Goal: Task Accomplishment & Management: Complete application form

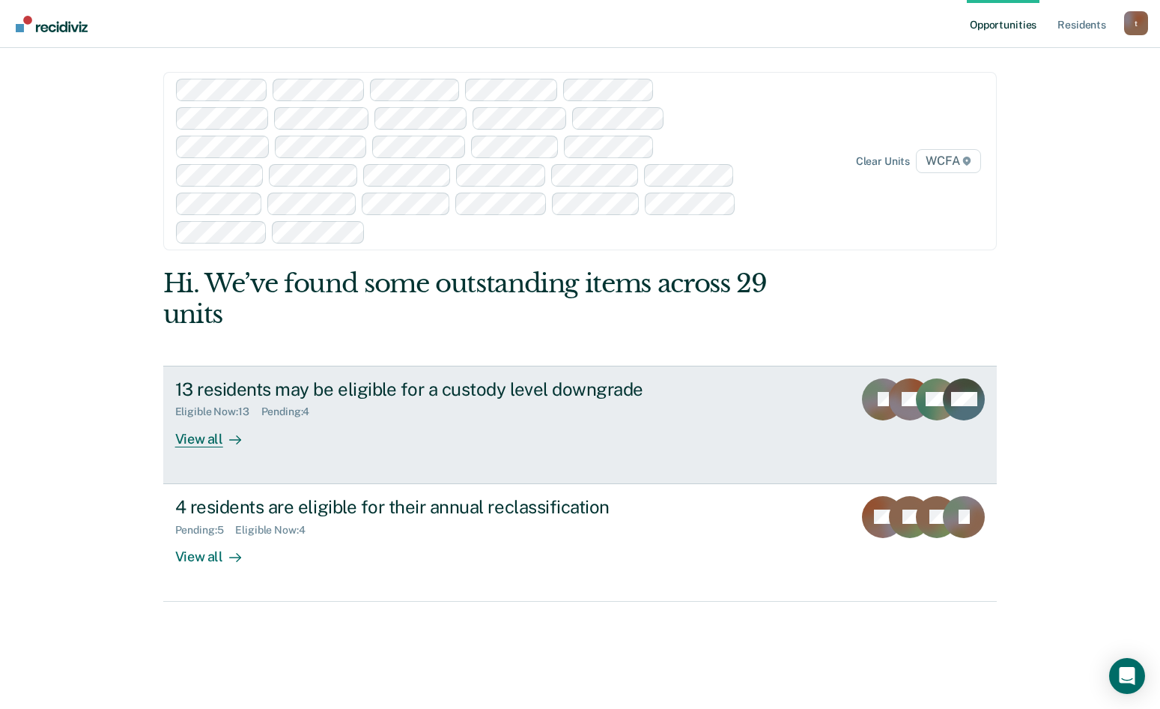
click at [196, 418] on div "View all" at bounding box center [217, 432] width 84 height 29
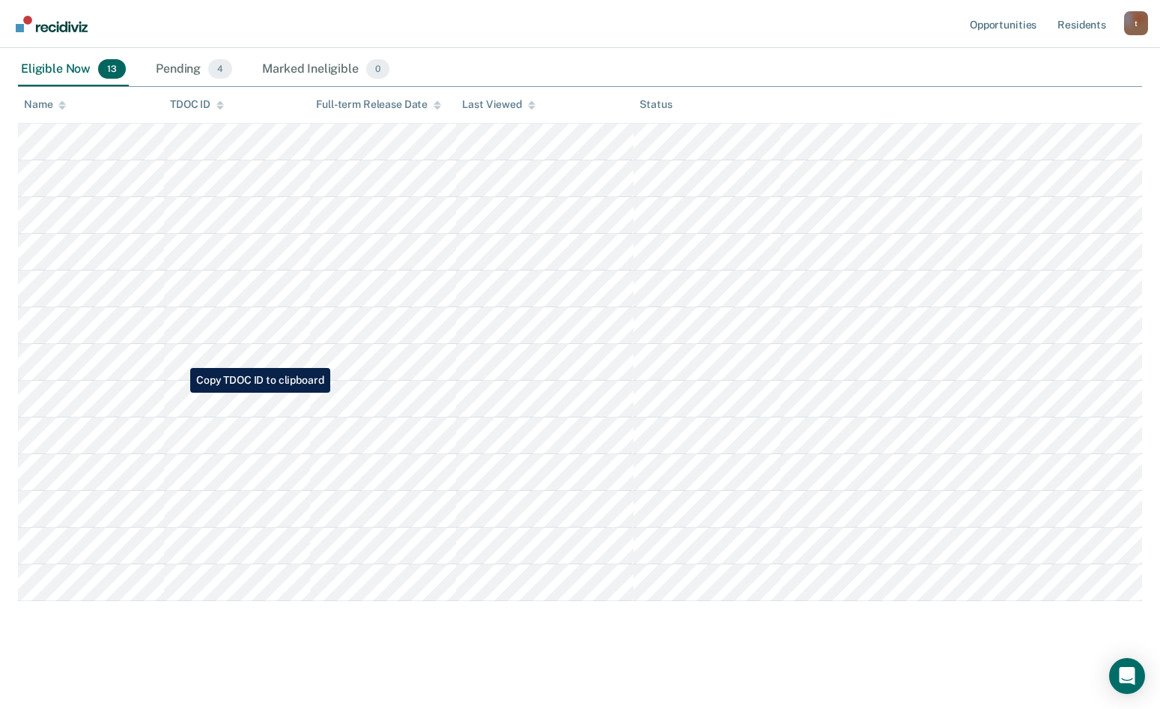
scroll to position [312, 0]
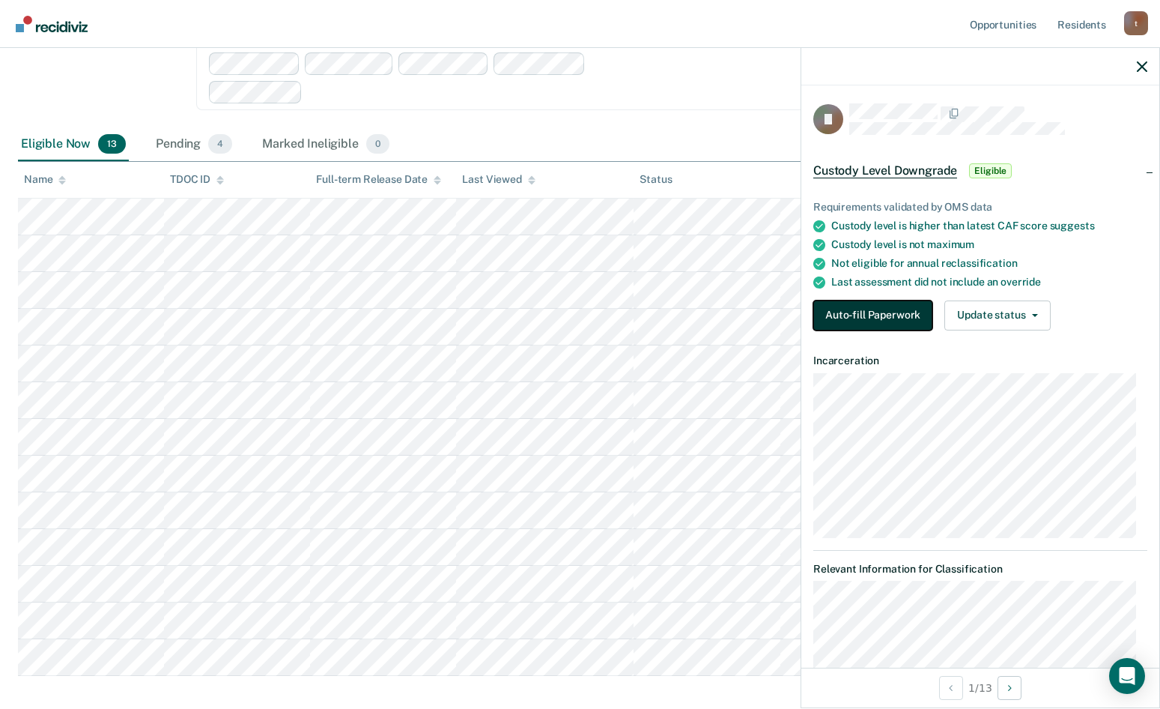
click at [870, 318] on button "Auto-fill Paperwork" at bounding box center [873, 315] width 119 height 30
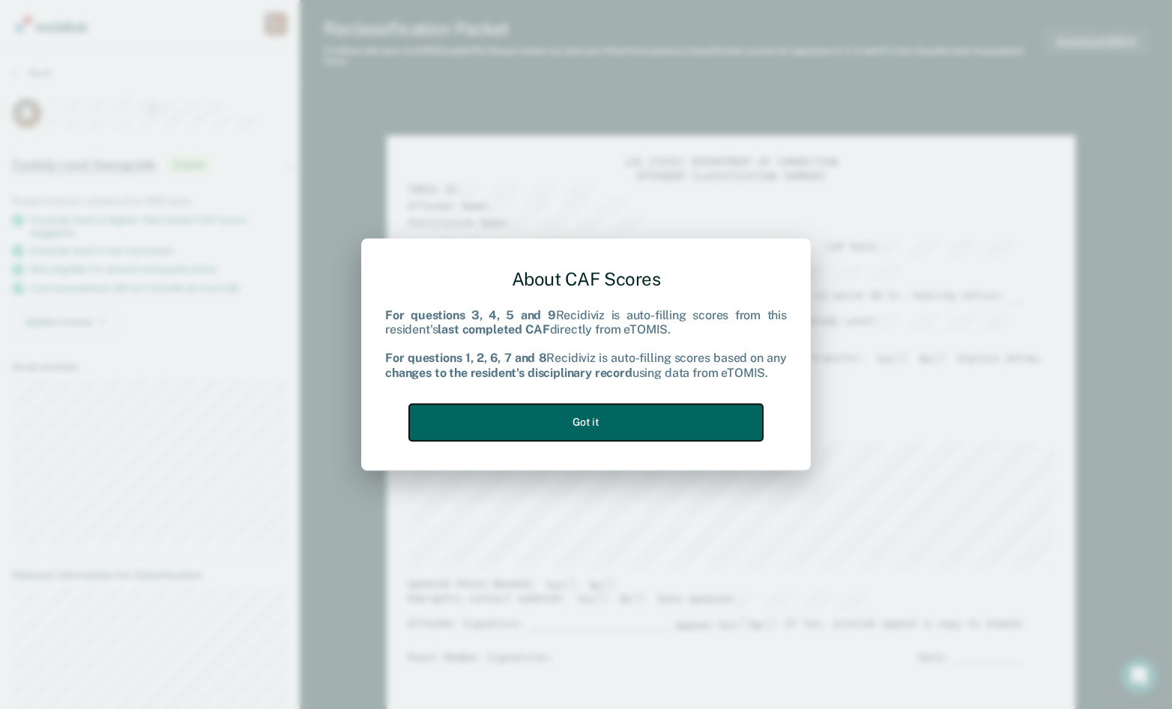
click at [599, 421] on button "Got it" at bounding box center [586, 422] width 354 height 37
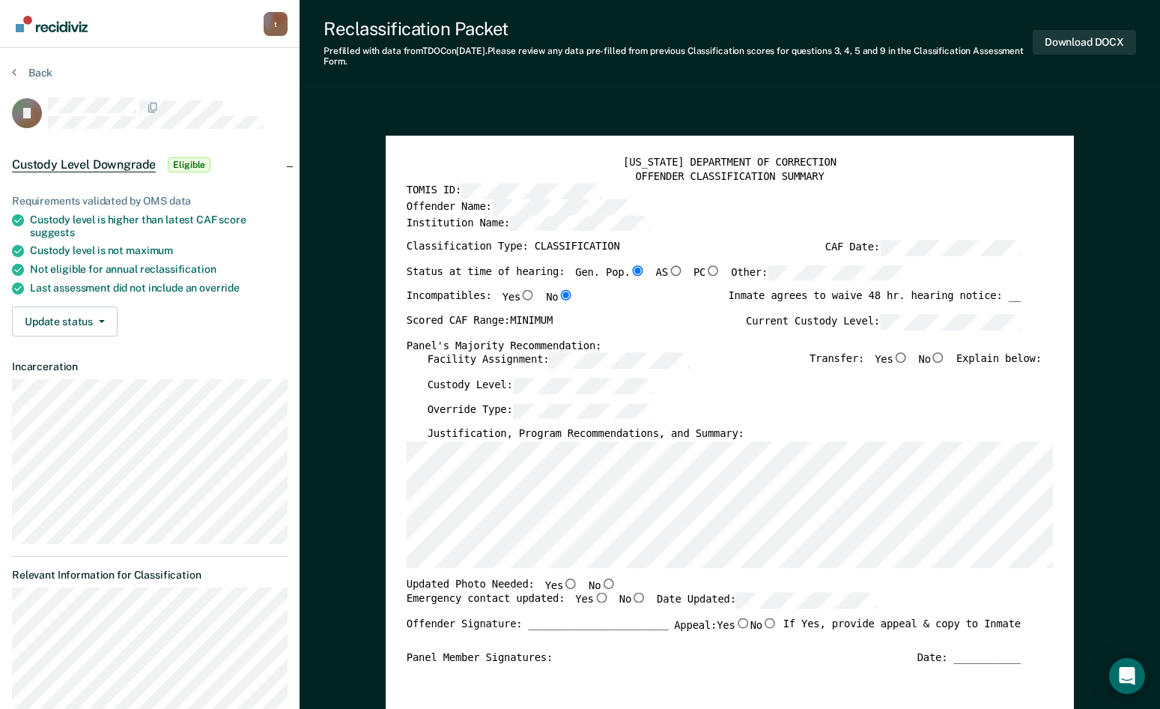
click at [946, 360] on input "No" at bounding box center [938, 357] width 15 height 10
type textarea "x"
radio input "true"
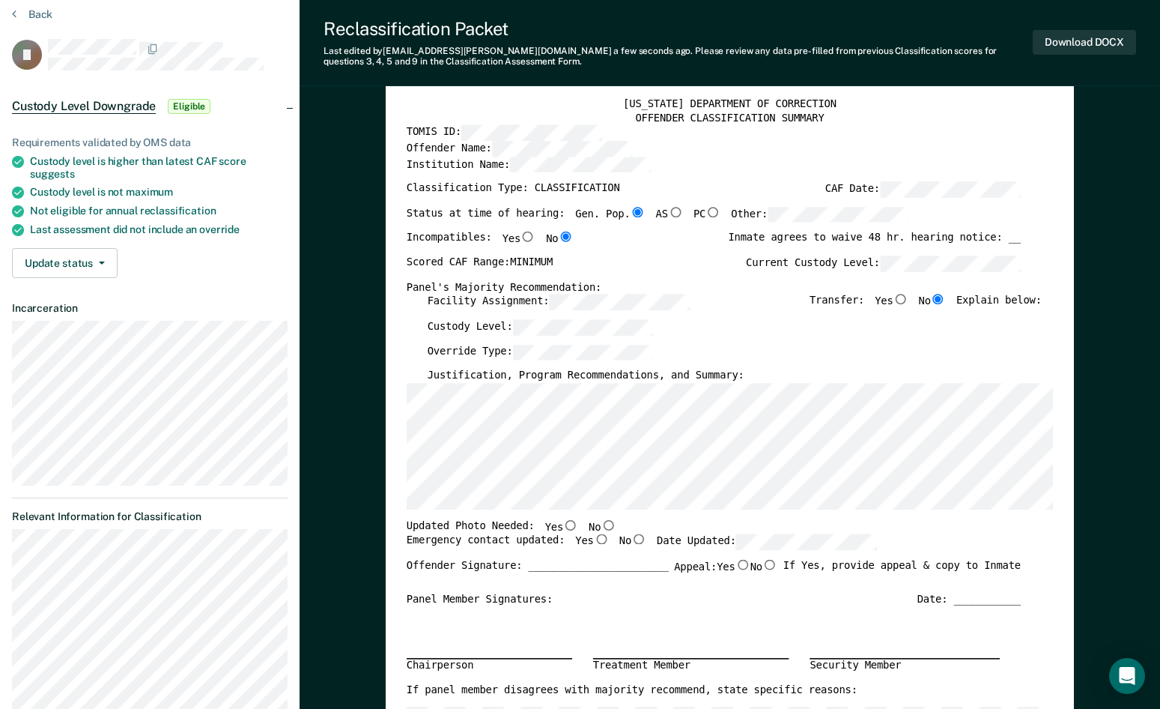
scroll to position [75, 0]
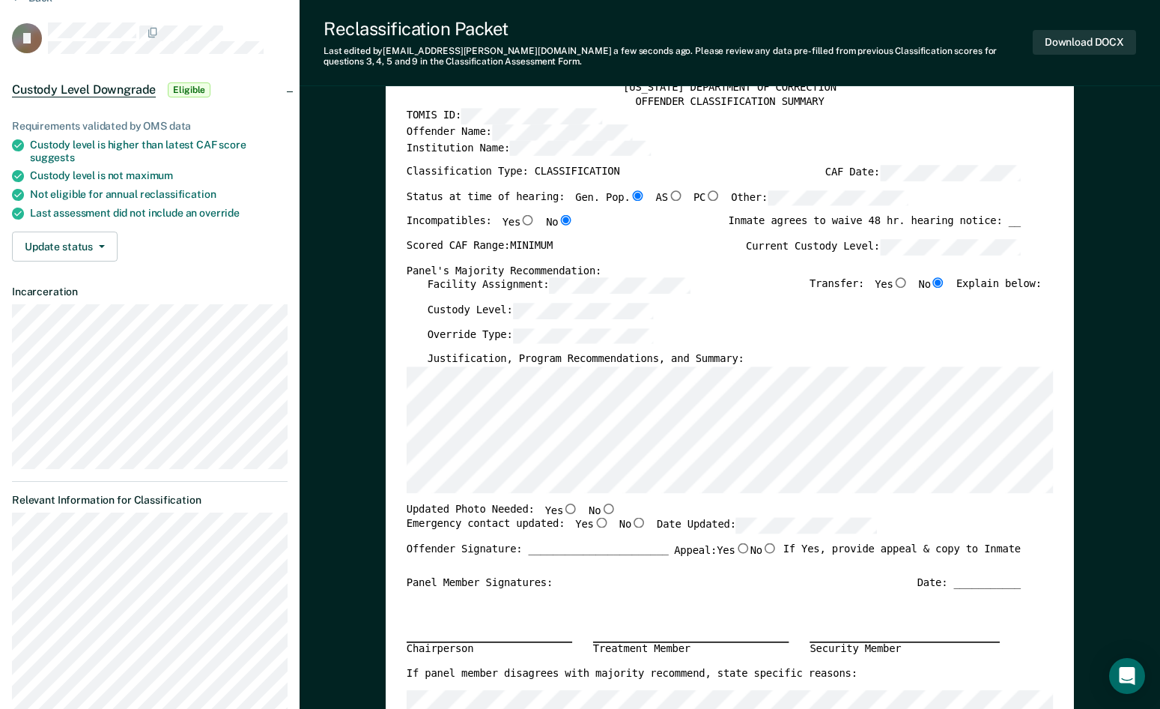
click at [544, 320] on div "Custody Level:" at bounding box center [735, 315] width 614 height 25
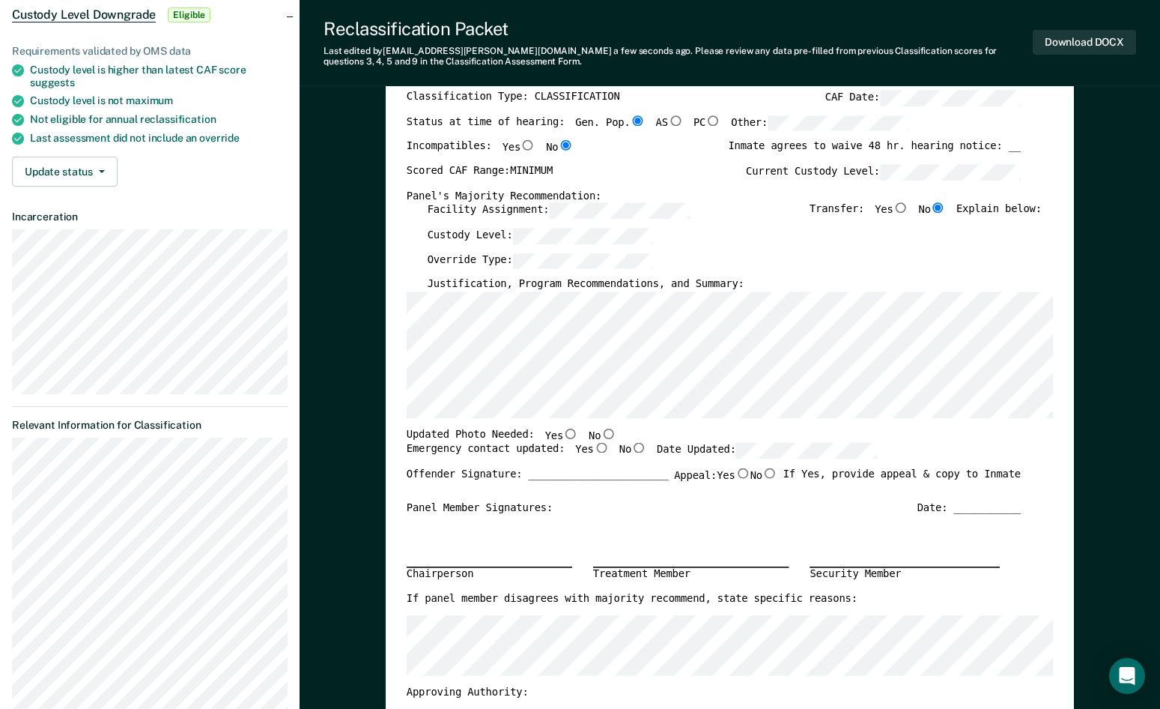
scroll to position [225, 0]
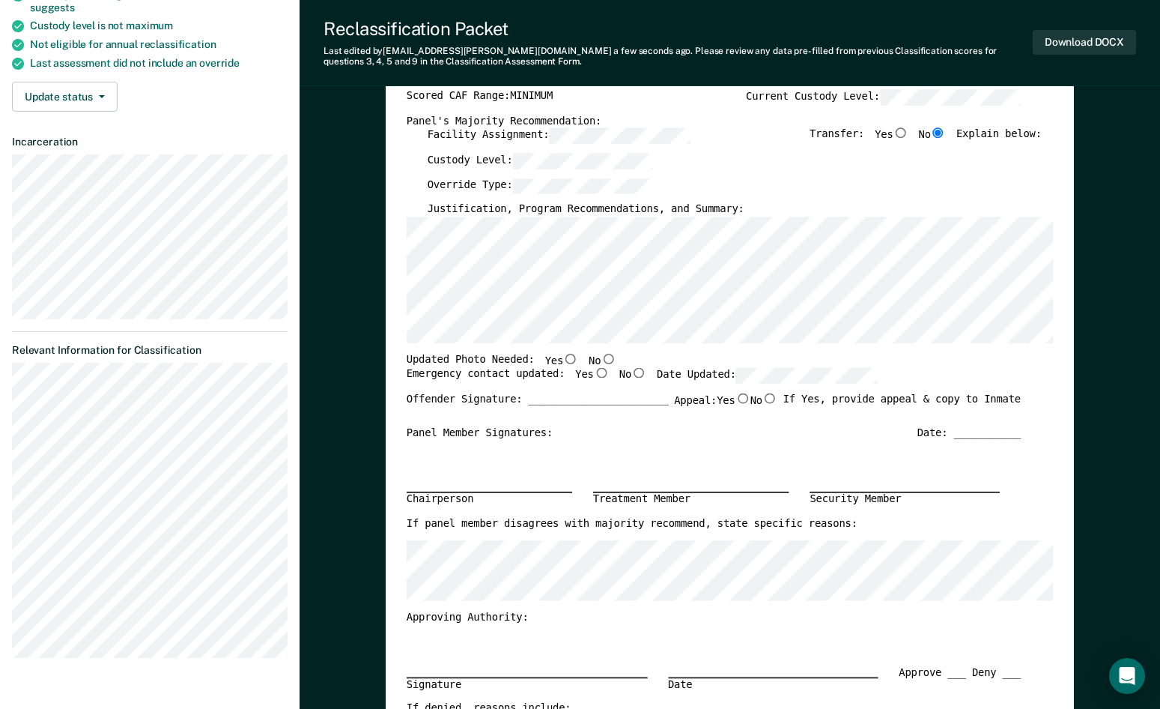
click at [601, 360] on input "No" at bounding box center [608, 358] width 15 height 10
type textarea "x"
radio input "true"
click at [594, 375] on input "Yes" at bounding box center [601, 373] width 15 height 10
type textarea "x"
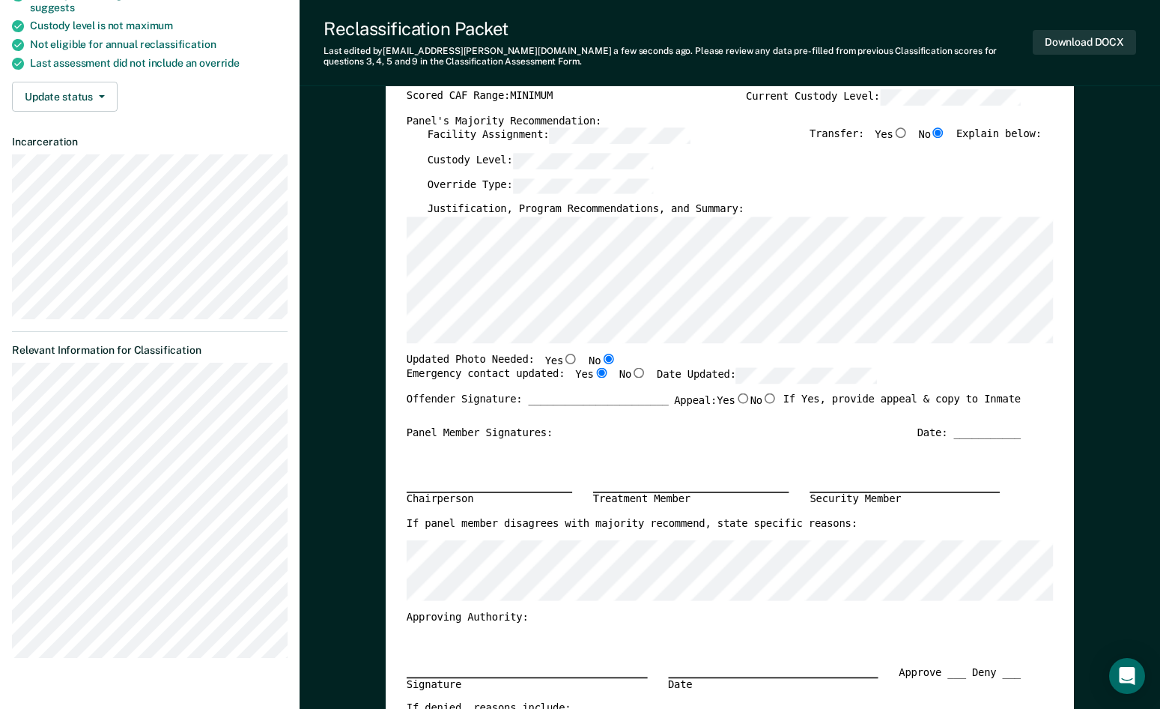
radio input "true"
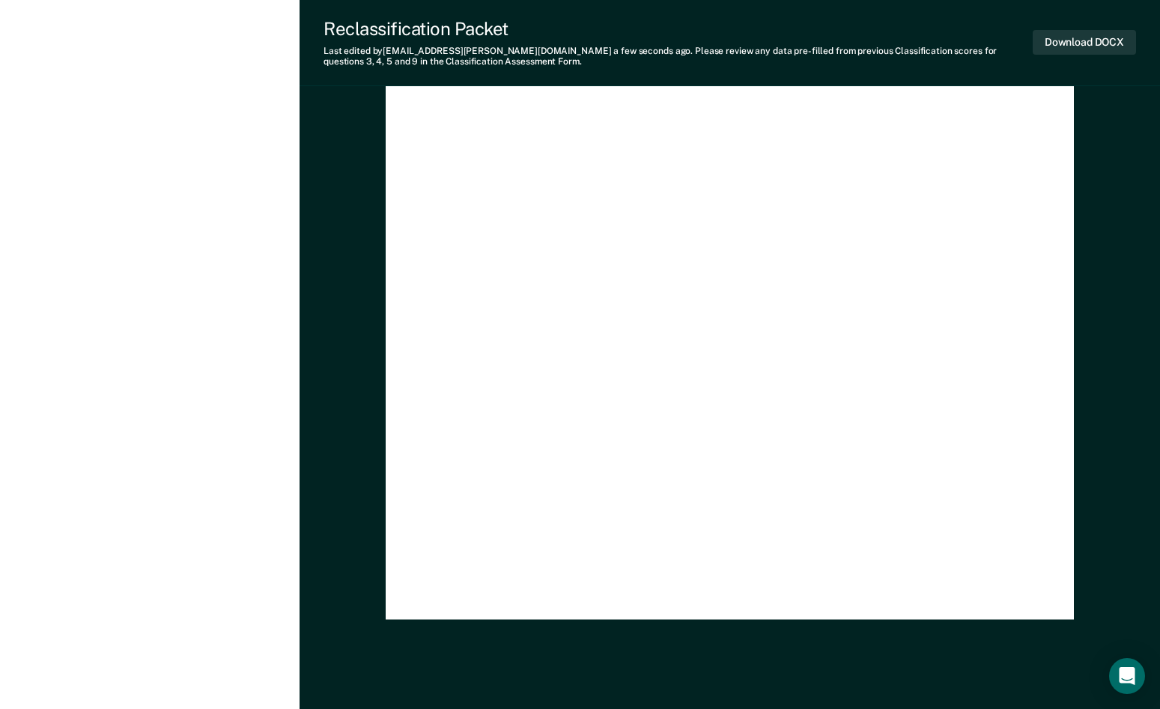
scroll to position [3266, 0]
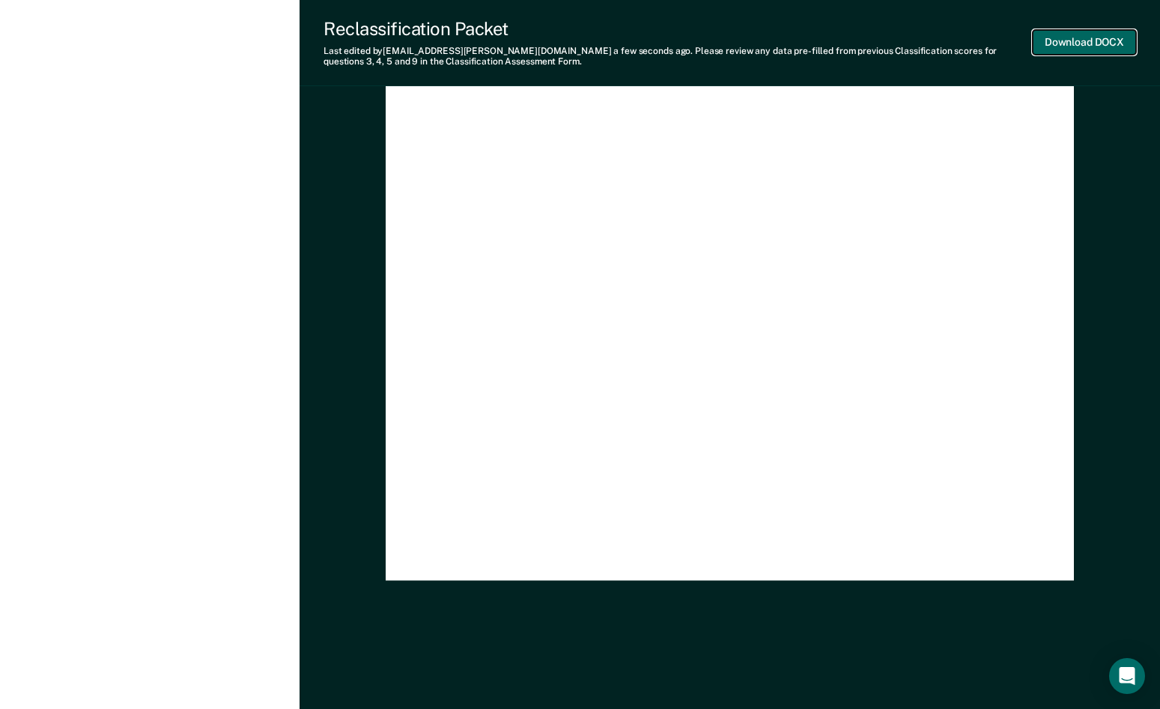
click at [1075, 43] on button "Download DOCX" at bounding box center [1084, 42] width 103 height 25
type textarea "x"
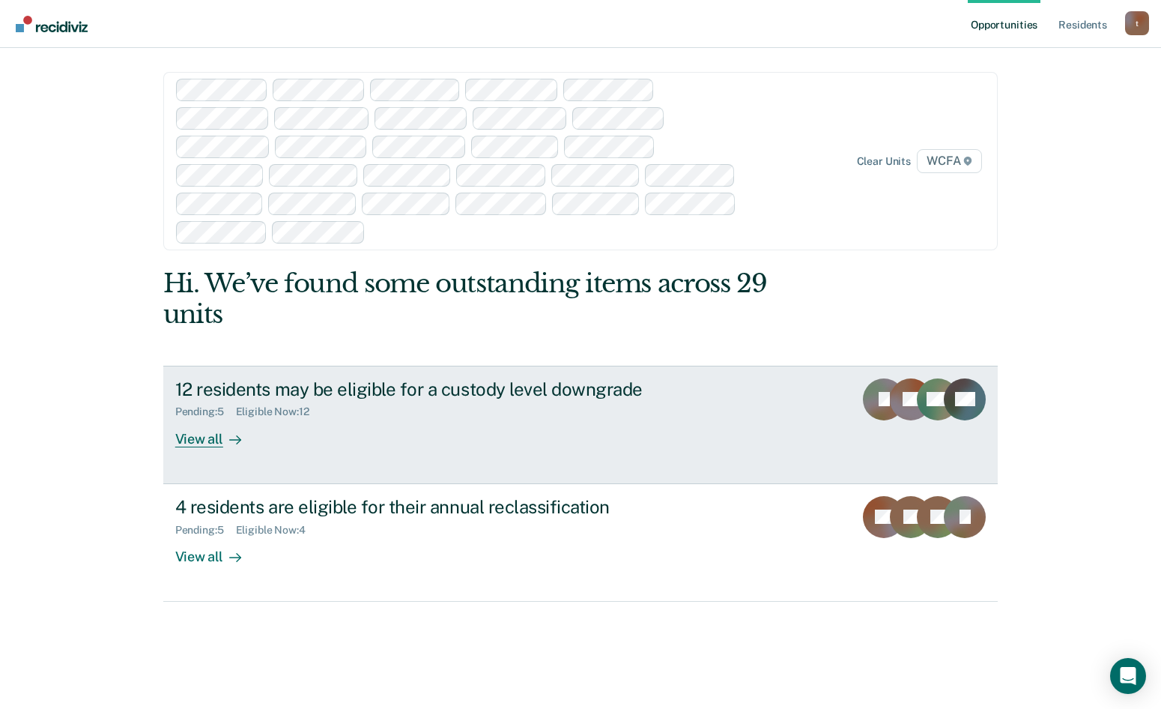
click at [196, 418] on div "View all" at bounding box center [217, 432] width 84 height 29
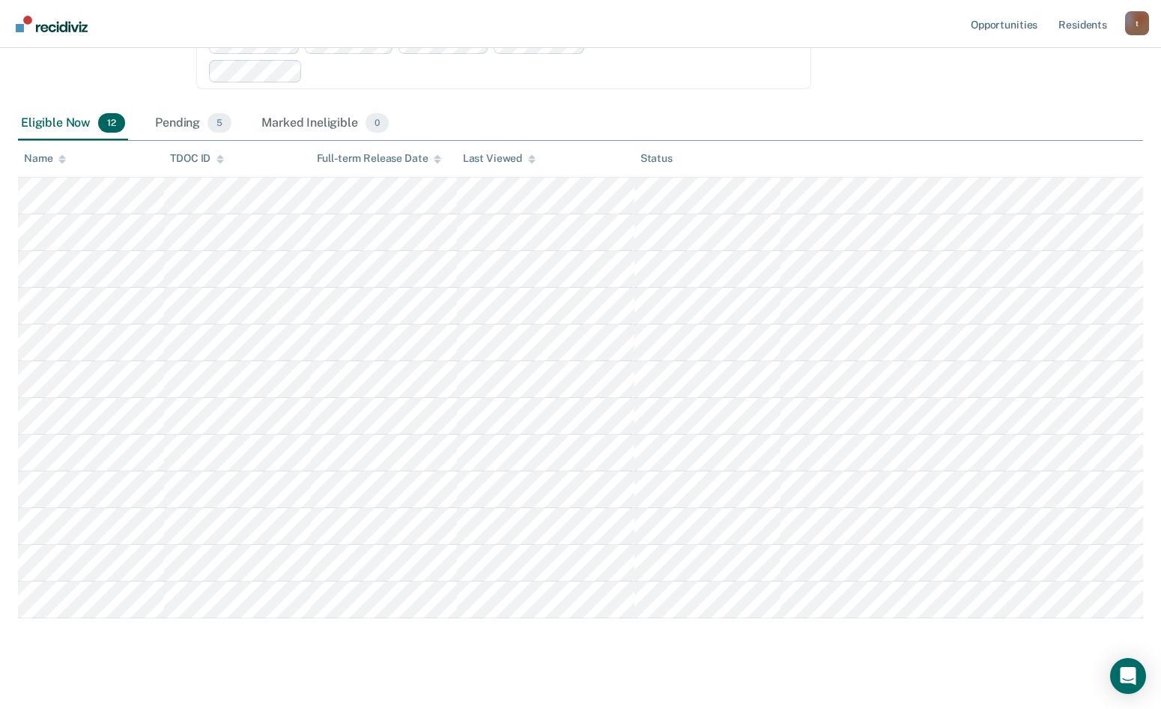
scroll to position [350, 0]
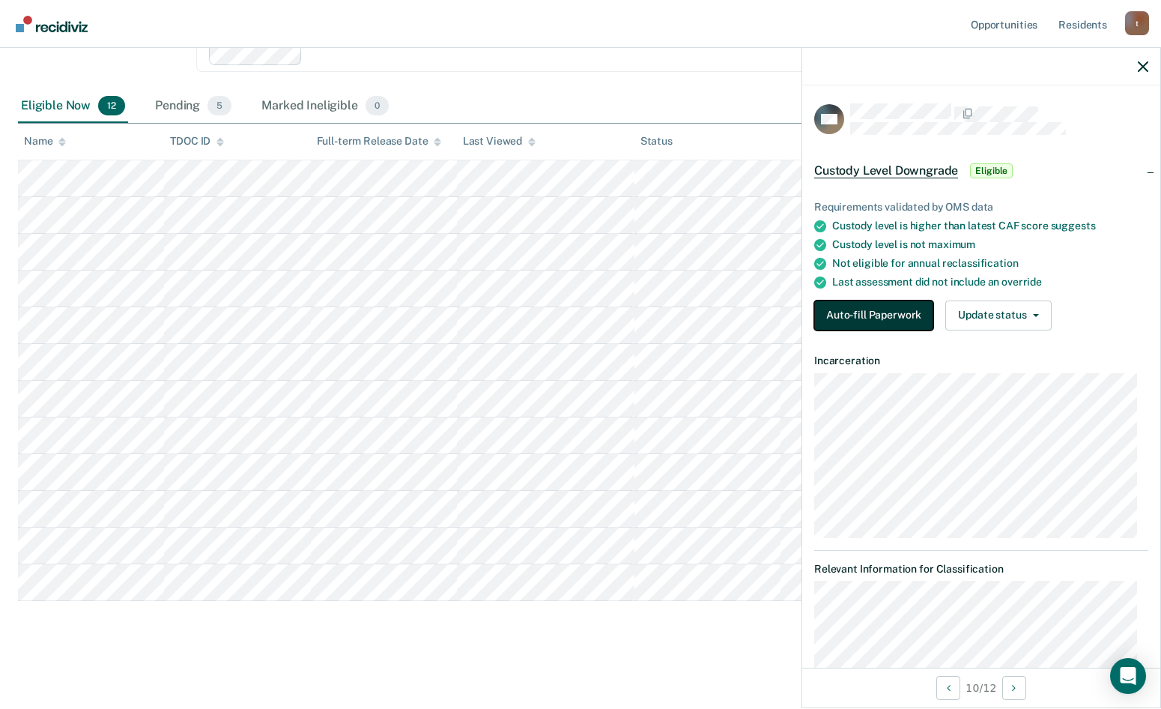
click at [875, 322] on button "Auto-fill Paperwork" at bounding box center [873, 315] width 119 height 30
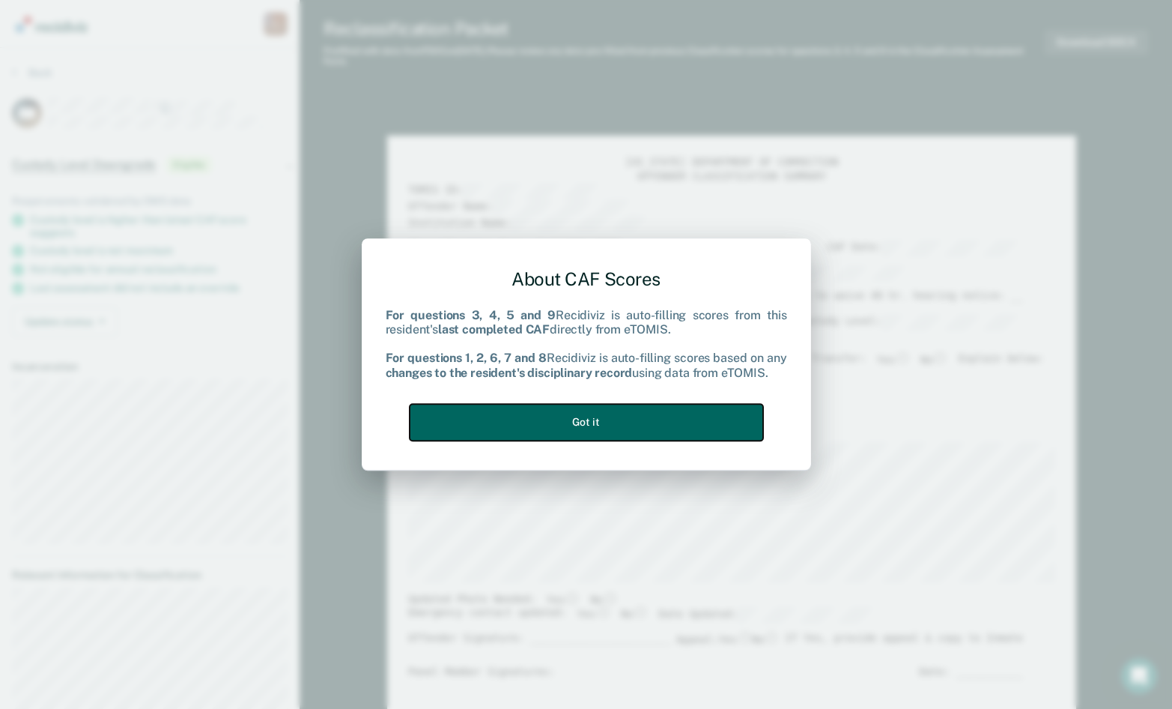
click at [601, 415] on button "Got it" at bounding box center [587, 422] width 354 height 37
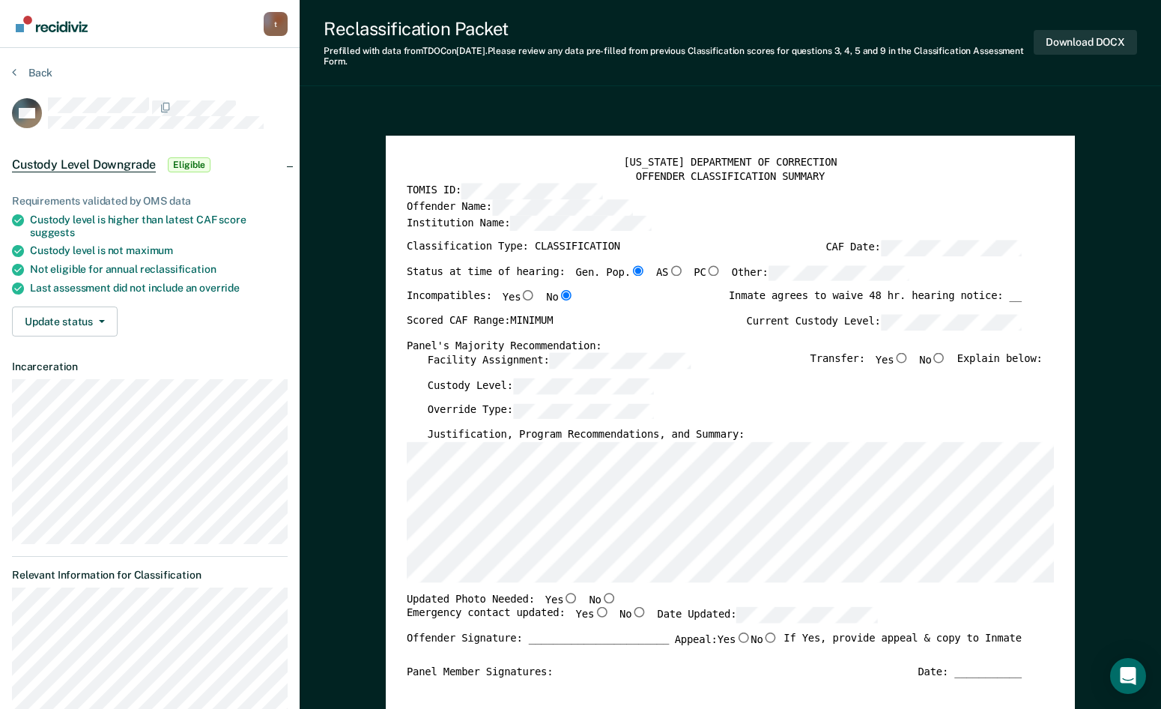
scroll to position [75, 0]
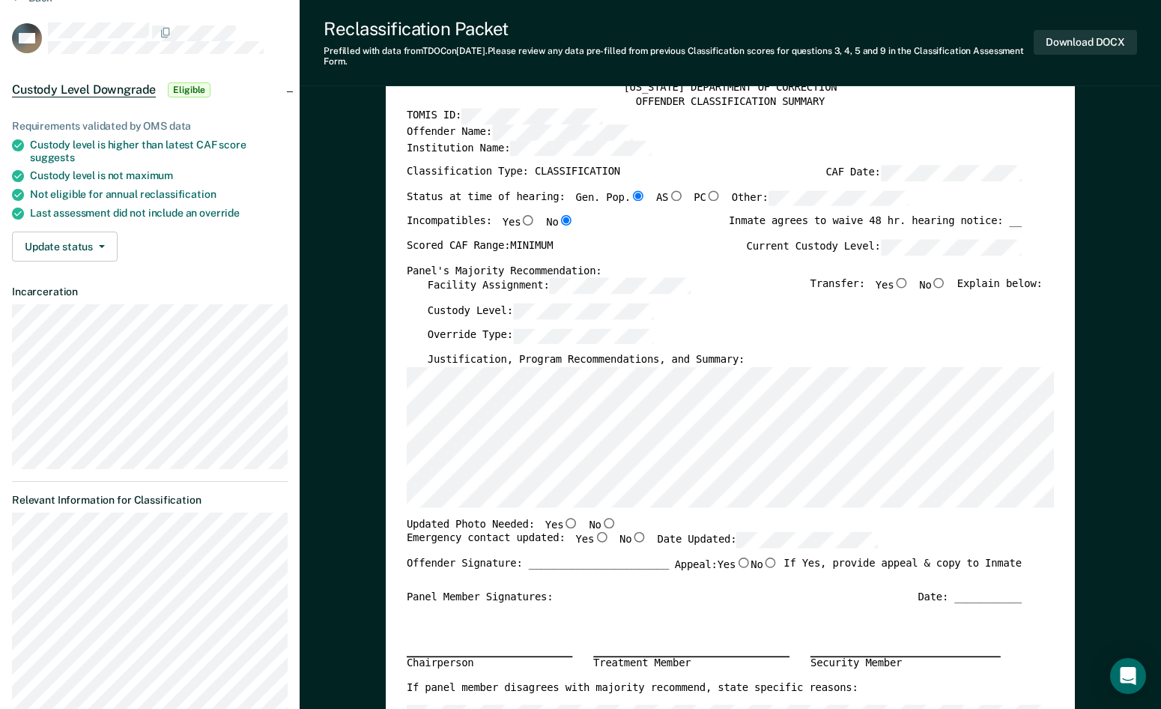
click at [946, 282] on input "No" at bounding box center [939, 283] width 15 height 10
type textarea "x"
radio input "true"
click at [563, 525] on input "Yes" at bounding box center [570, 522] width 15 height 10
type textarea "x"
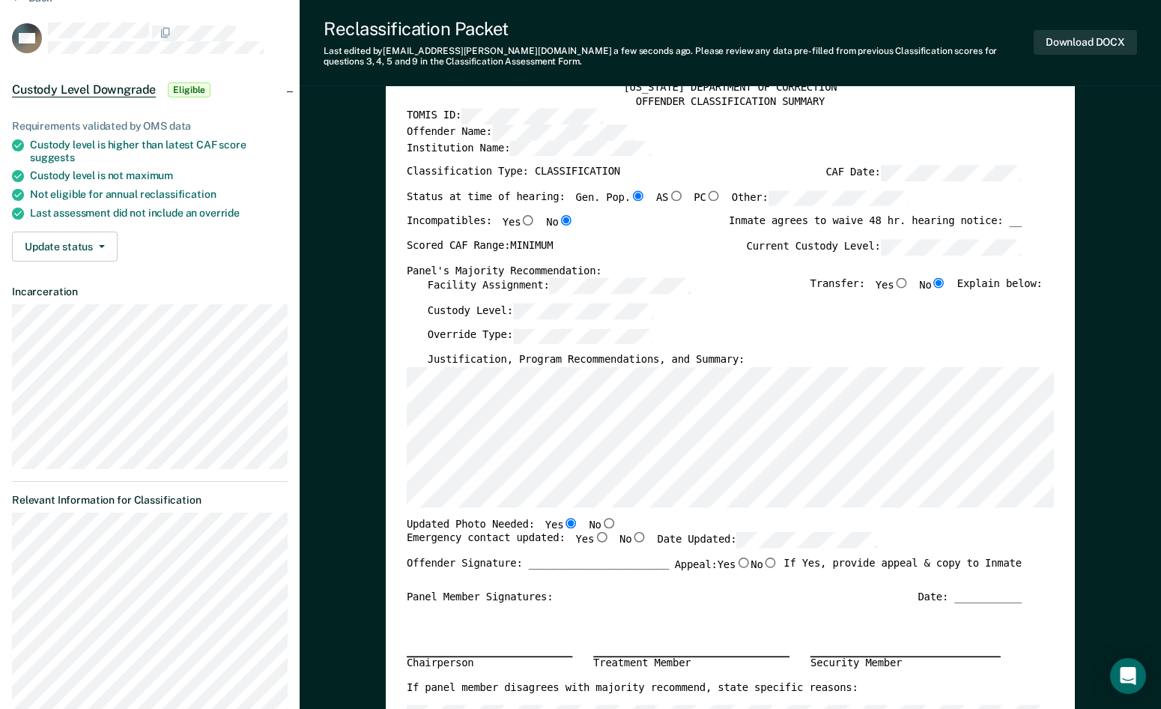
radio input "true"
click at [594, 540] on input "Yes" at bounding box center [601, 537] width 15 height 10
type textarea "x"
radio input "true"
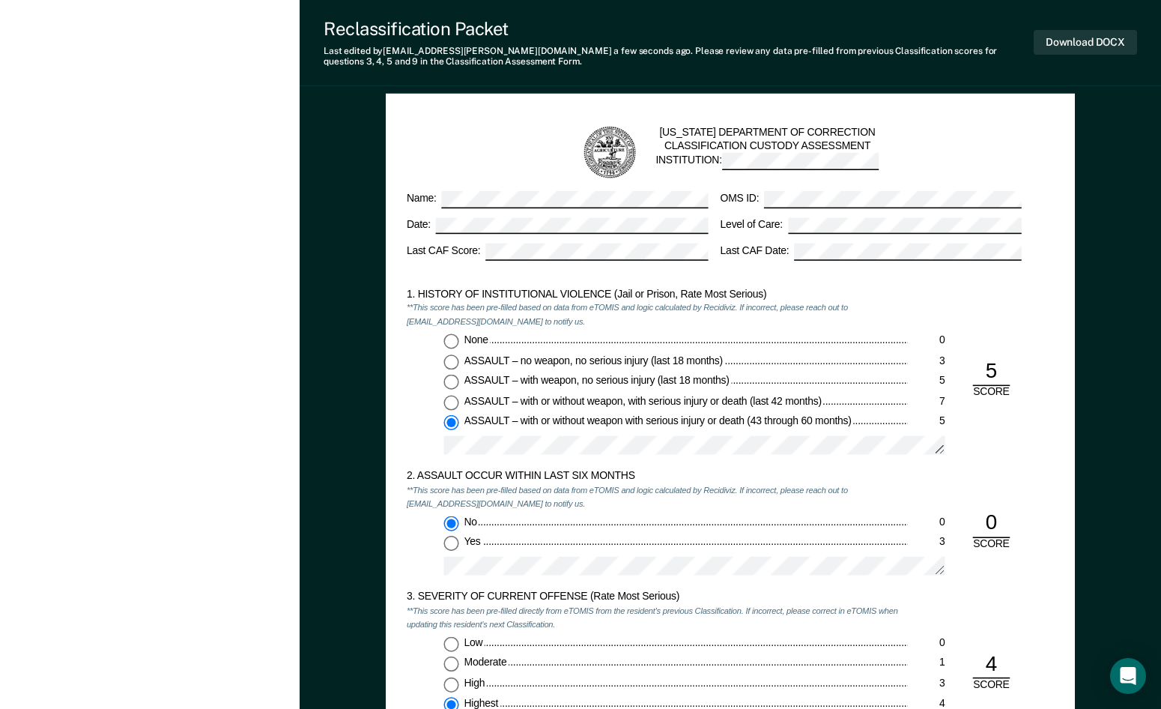
scroll to position [974, 0]
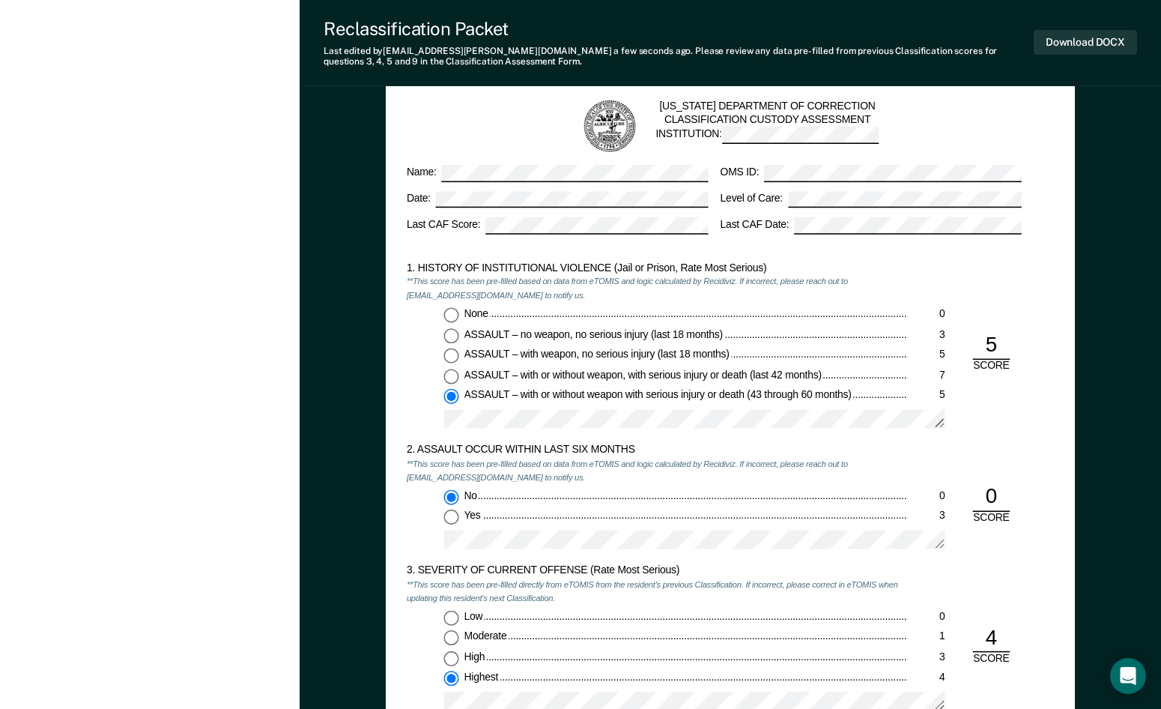
click at [454, 315] on input "None 0" at bounding box center [451, 315] width 15 height 15
type textarea "x"
radio input "true"
radio input "false"
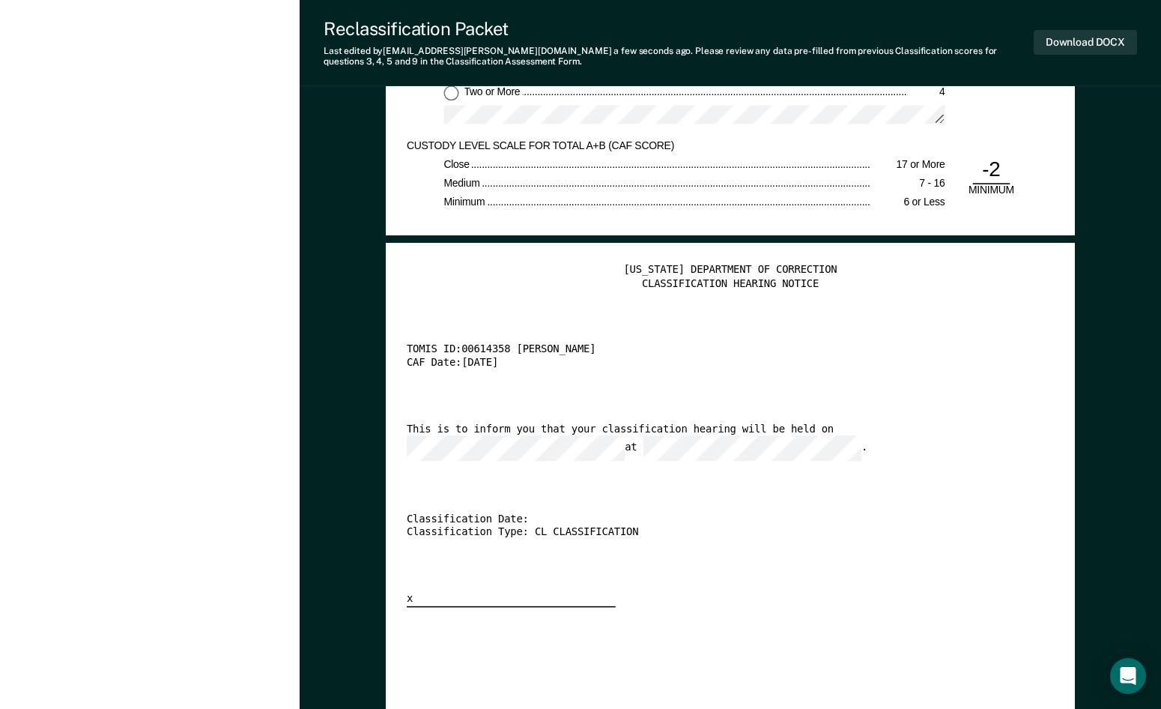
scroll to position [3072, 0]
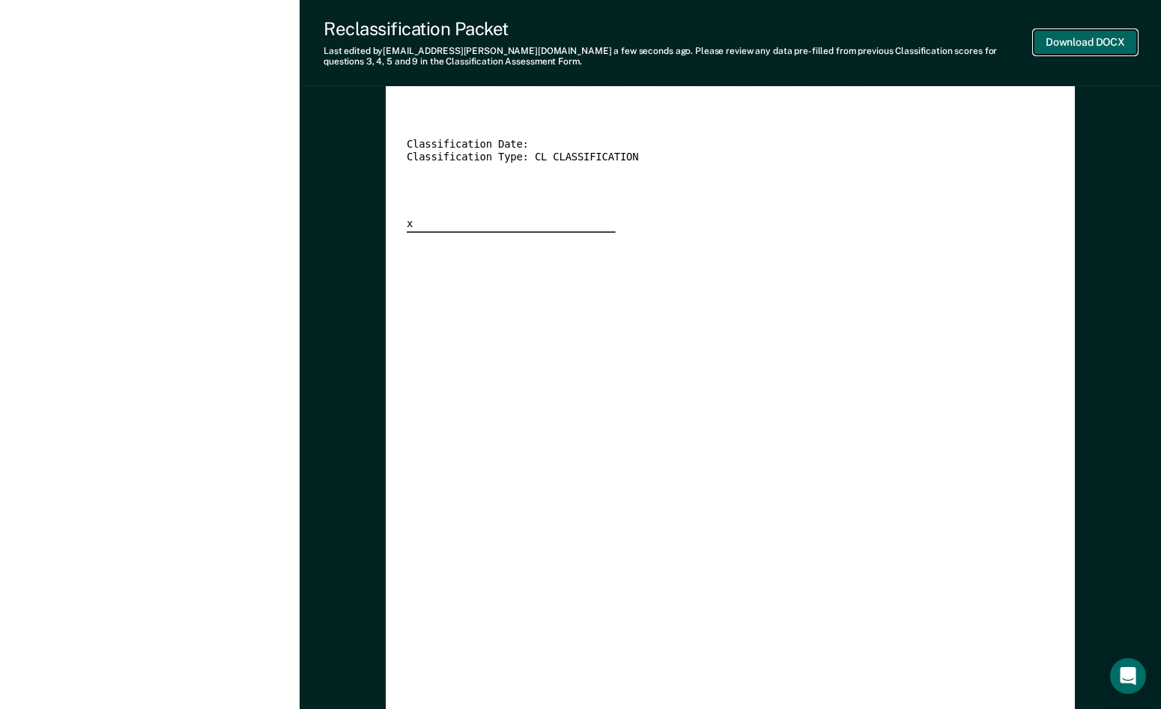
click at [1068, 45] on button "Download DOCX" at bounding box center [1085, 42] width 103 height 25
type textarea "x"
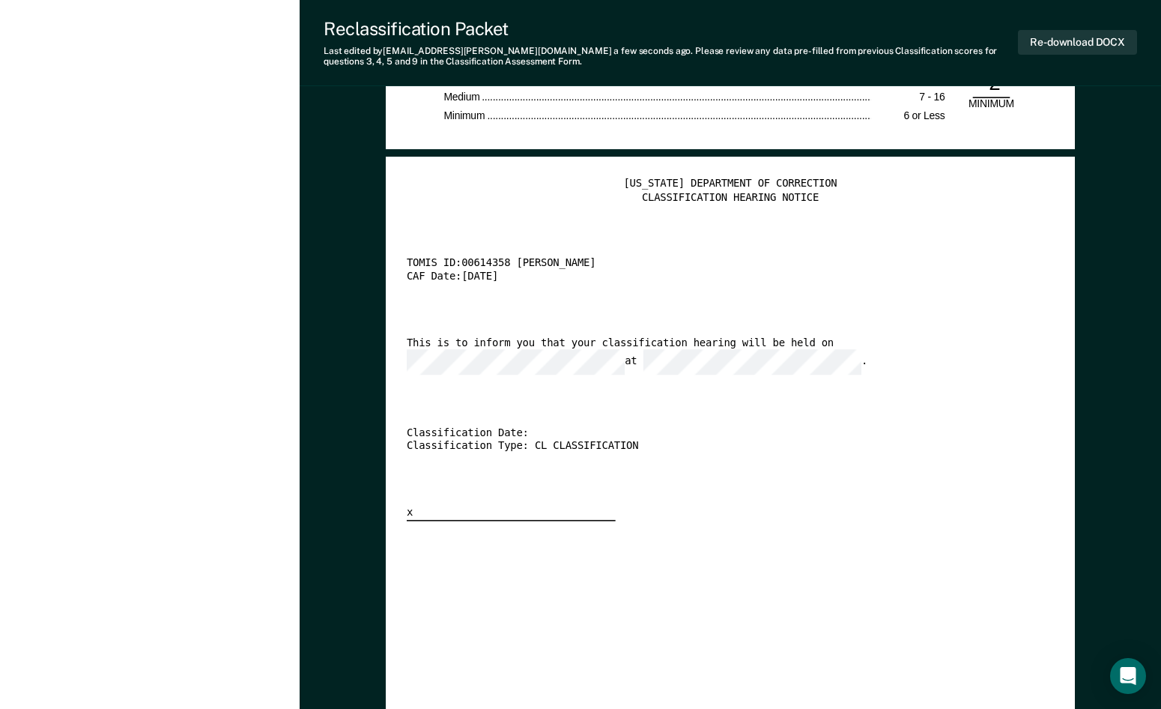
scroll to position [2697, 0]
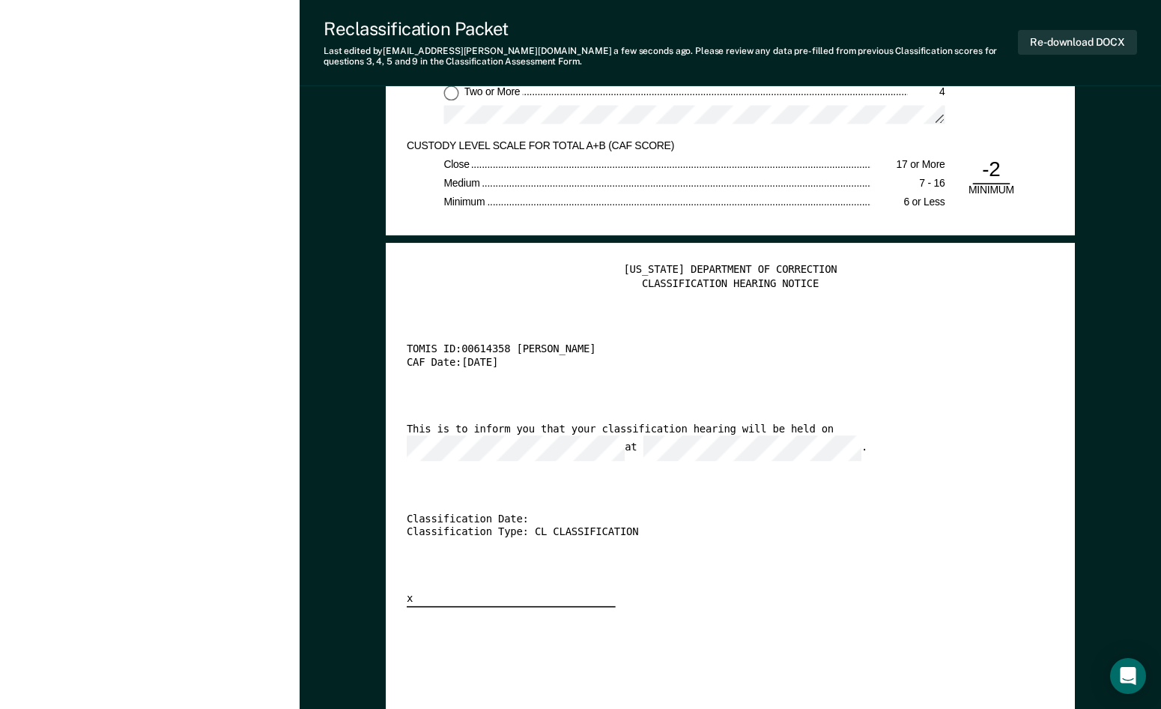
click at [569, 526] on div "Classification Type: CL CLASSIFICATION" at bounding box center [714, 532] width 615 height 13
click at [1046, 36] on button "Re-download DOCX" at bounding box center [1077, 42] width 119 height 25
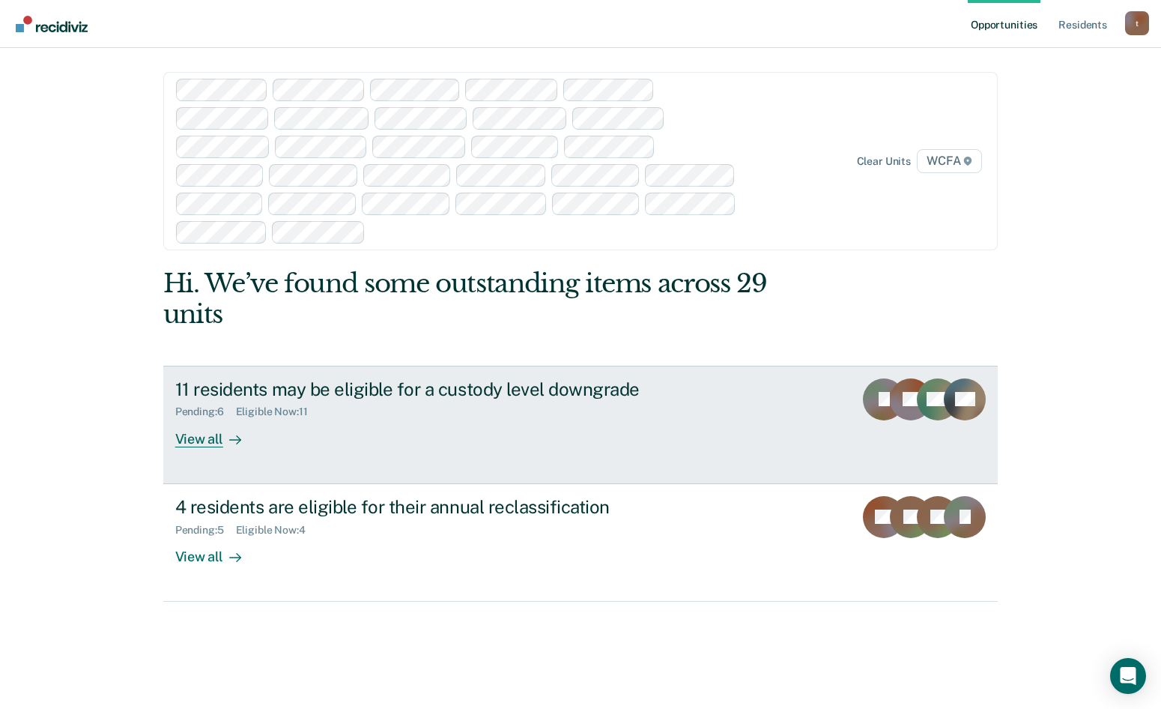
click at [185, 418] on div "View all" at bounding box center [217, 432] width 84 height 29
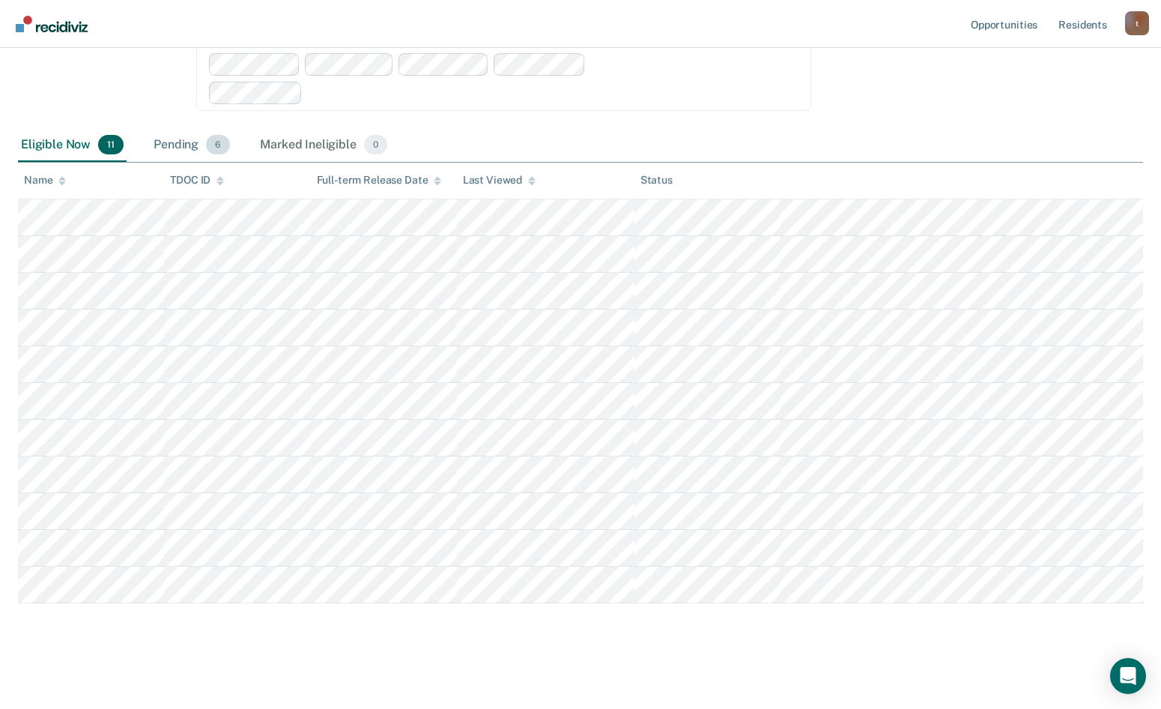
scroll to position [313, 0]
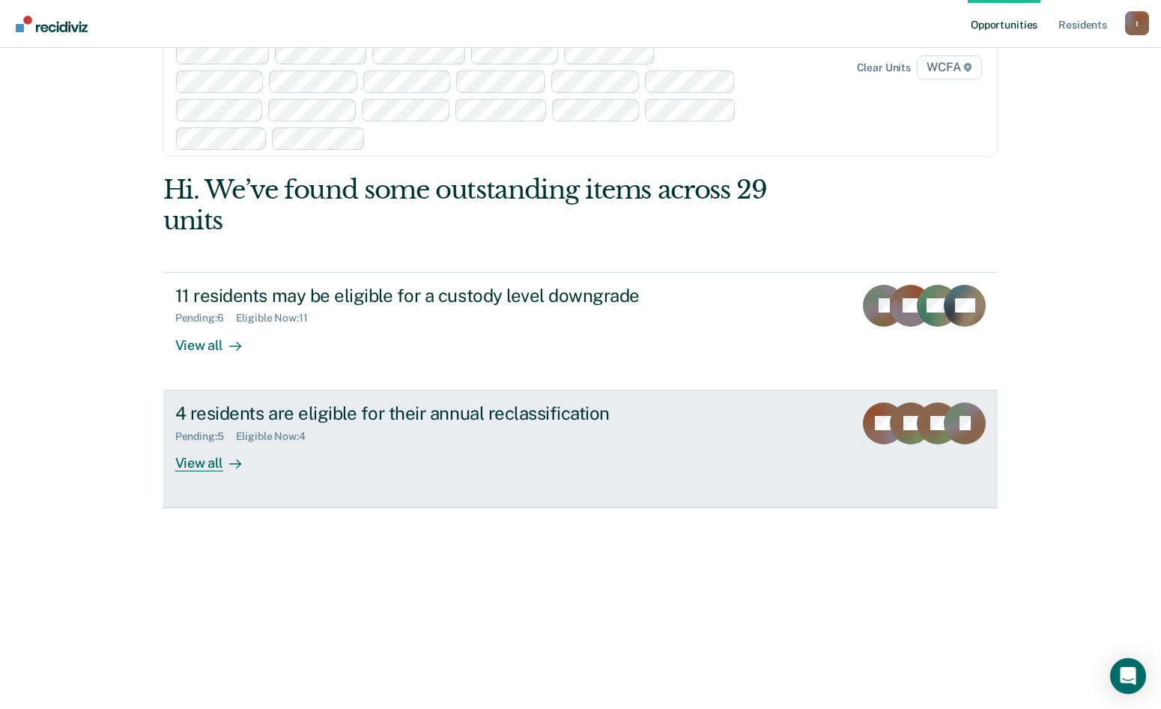
scroll to position [100, 0]
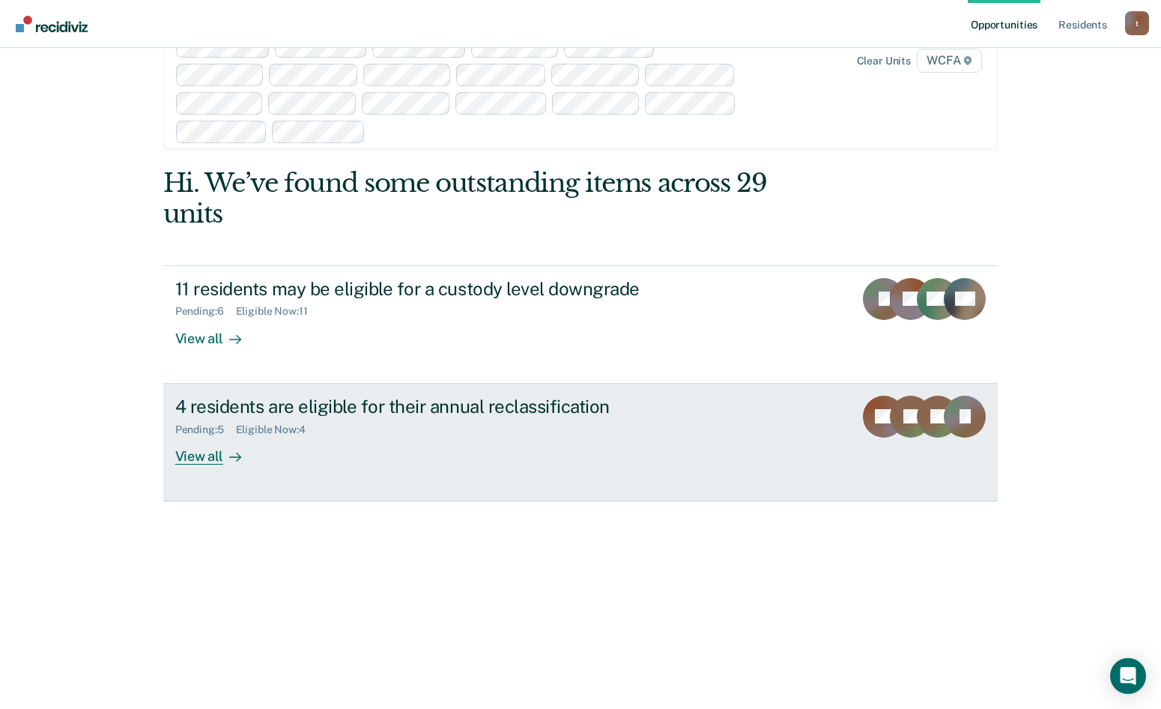
click at [208, 435] on div "View all" at bounding box center [217, 449] width 84 height 29
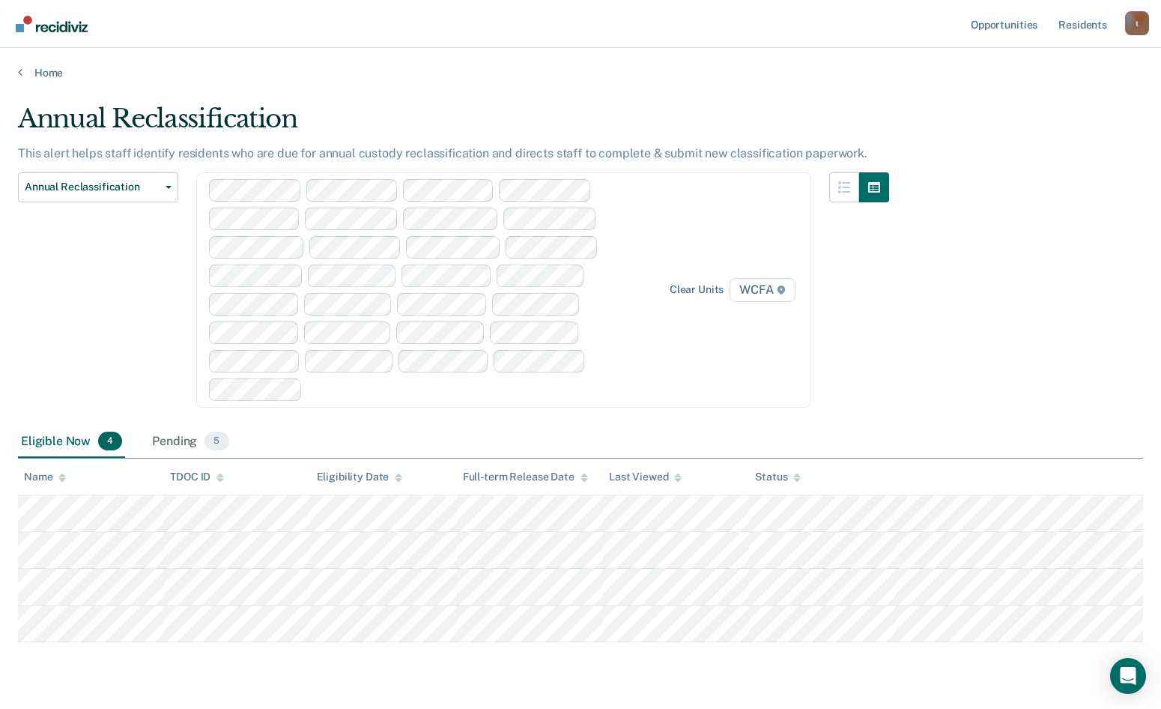
scroll to position [41, 0]
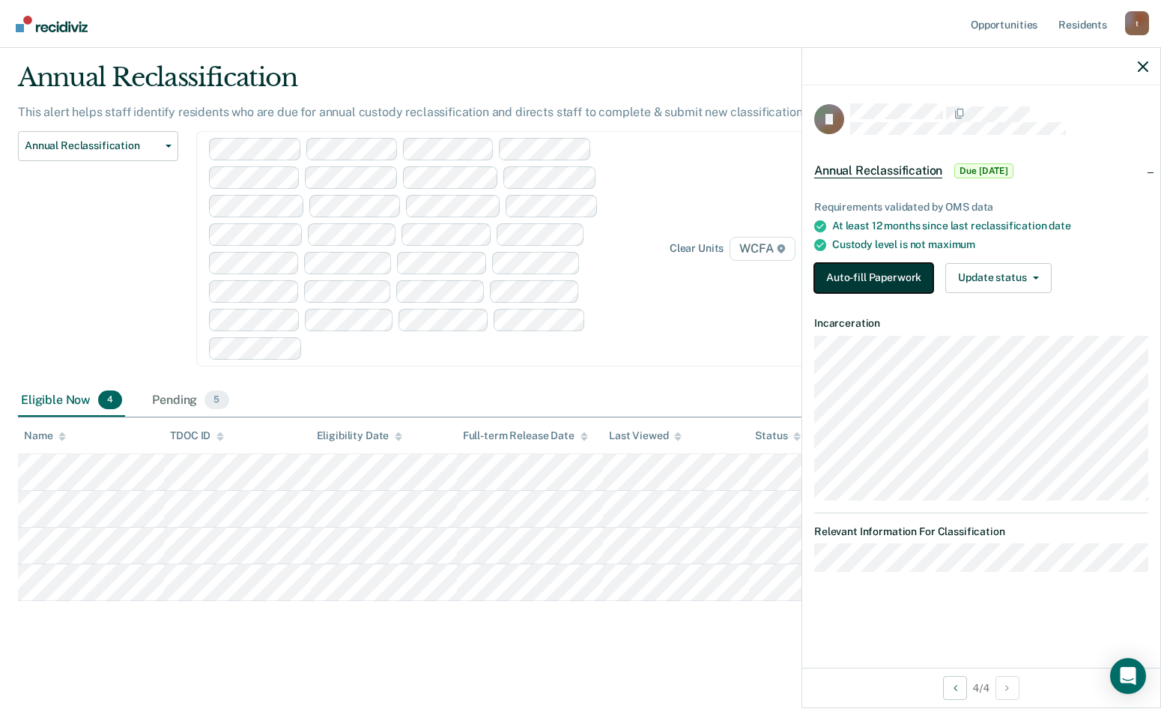
click at [889, 278] on button "Auto-fill Paperwork" at bounding box center [873, 278] width 119 height 30
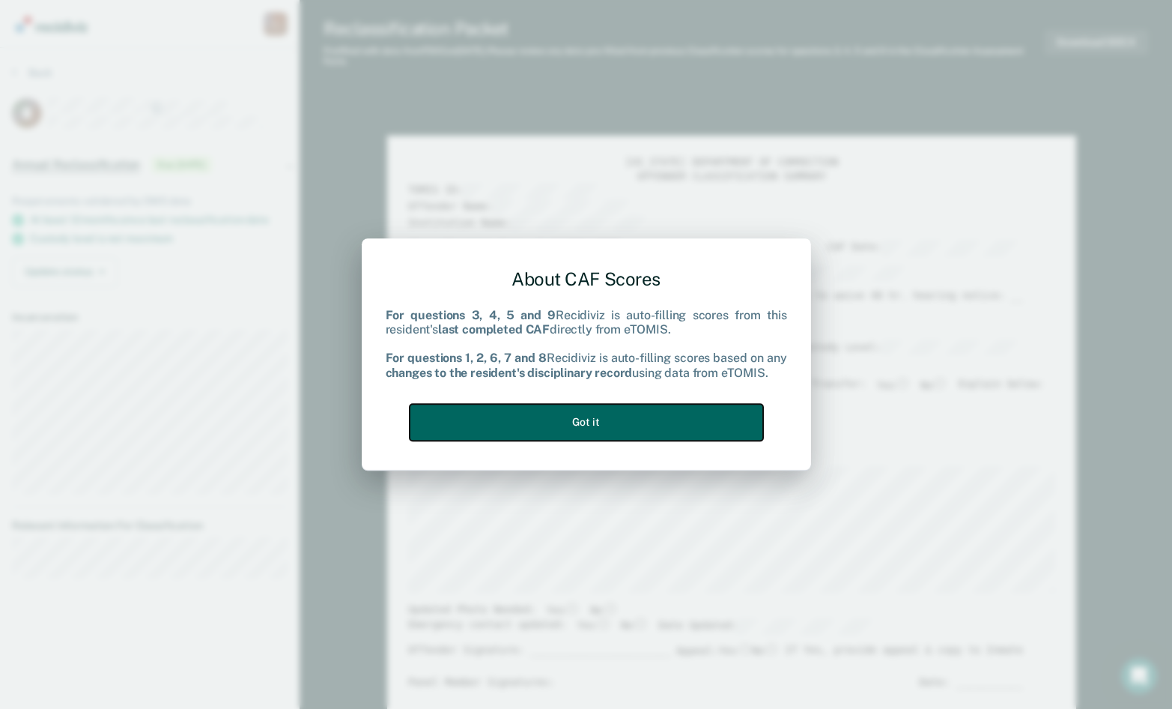
click at [590, 427] on button "Got it" at bounding box center [587, 422] width 354 height 37
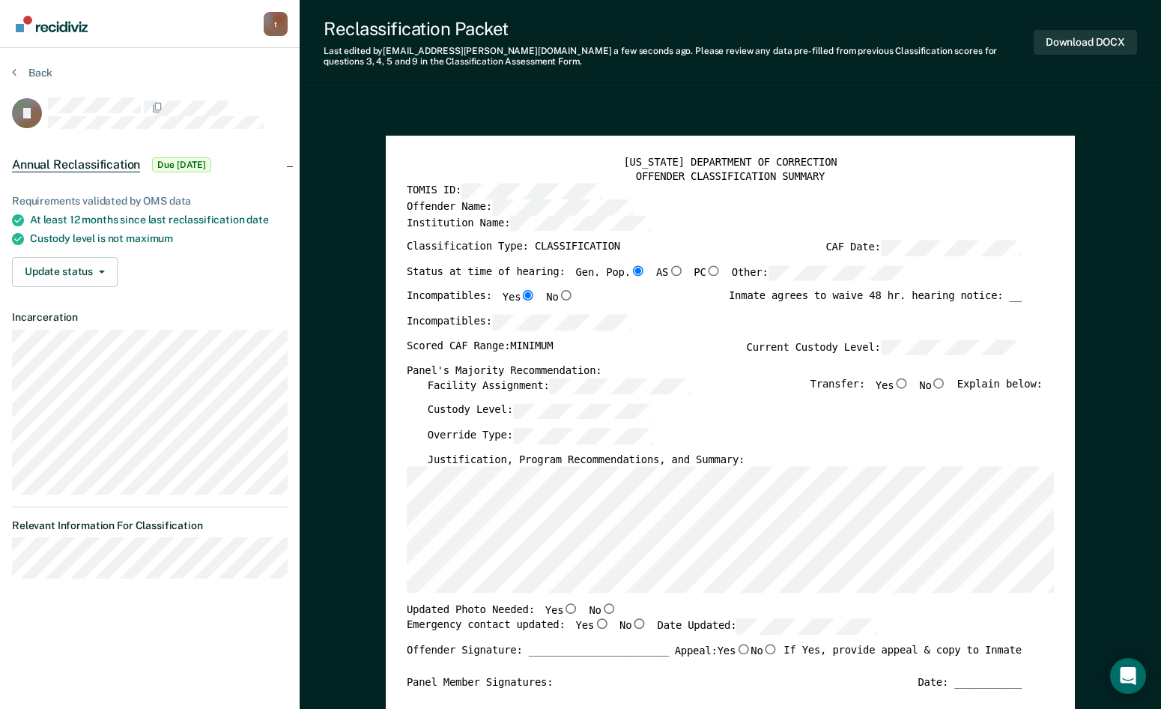
click at [947, 382] on input "No" at bounding box center [939, 383] width 15 height 10
type textarea "x"
radio input "true"
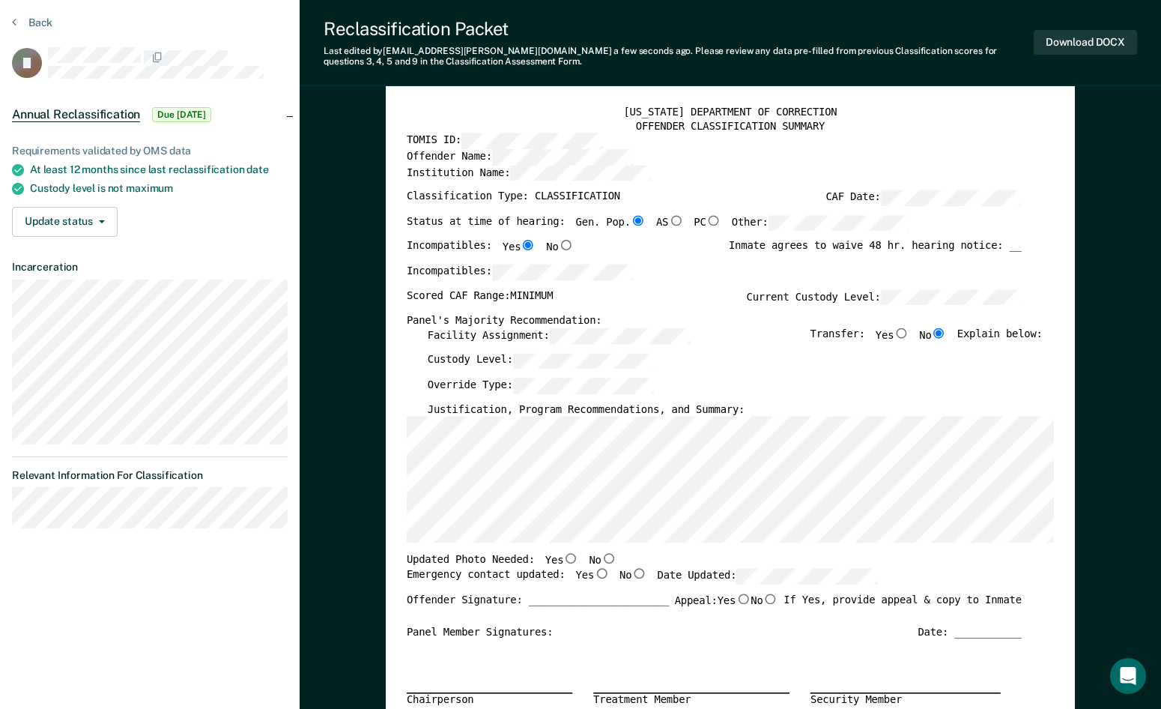
scroll to position [75, 0]
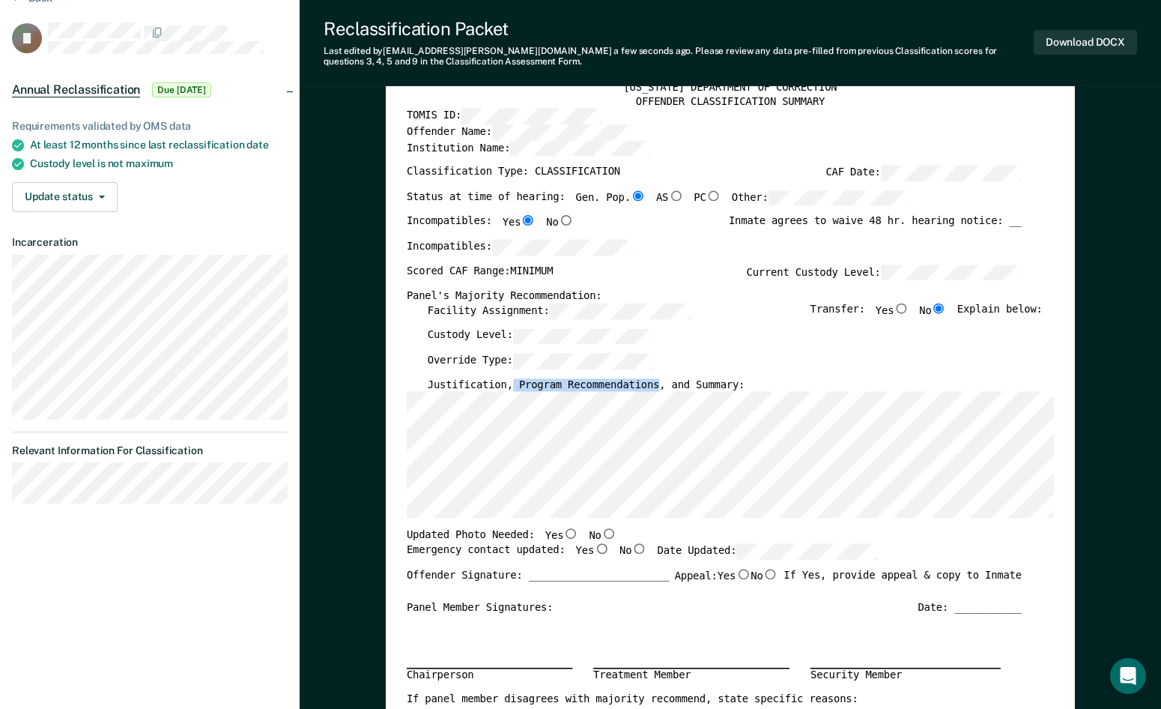
drag, startPoint x: 641, startPoint y: 385, endPoint x: 506, endPoint y: 384, distance: 134.9
click at [506, 384] on label "Justification, Program Recommendations, and Summary:" at bounding box center [587, 384] width 318 height 13
copy label "Program Recommendations"
click at [602, 531] on input "No" at bounding box center [609, 533] width 15 height 10
type textarea "x"
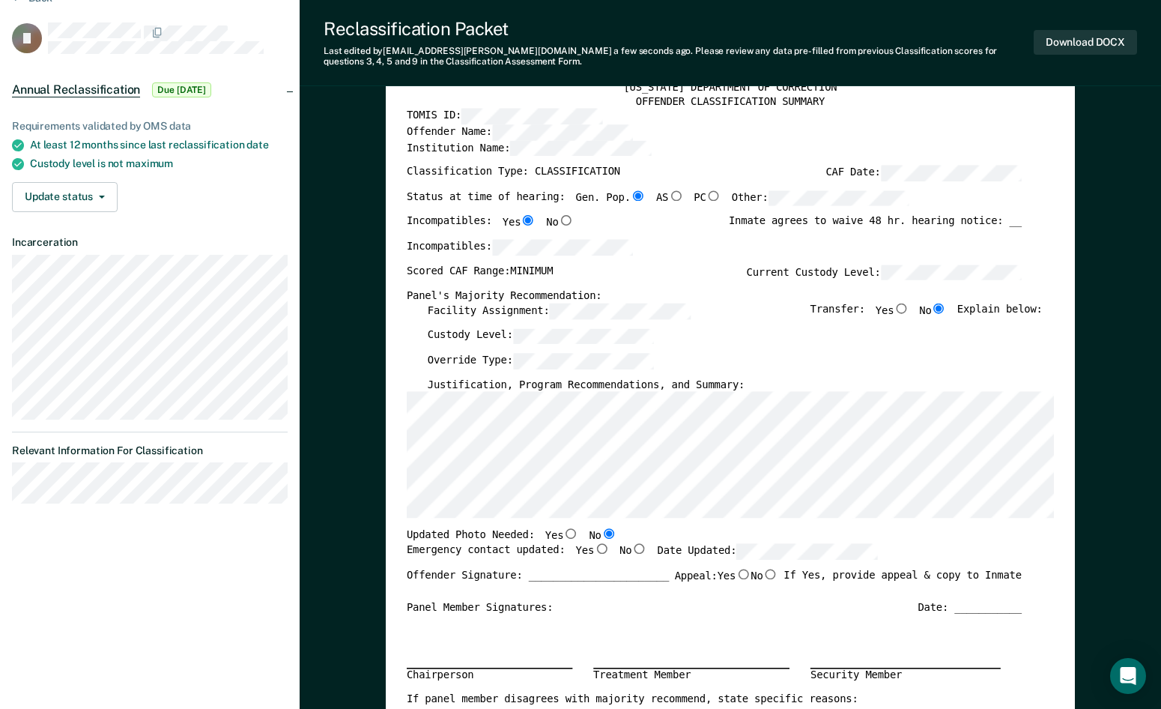
radio input "true"
click at [594, 554] on input "Yes" at bounding box center [601, 548] width 15 height 10
type textarea "x"
radio input "true"
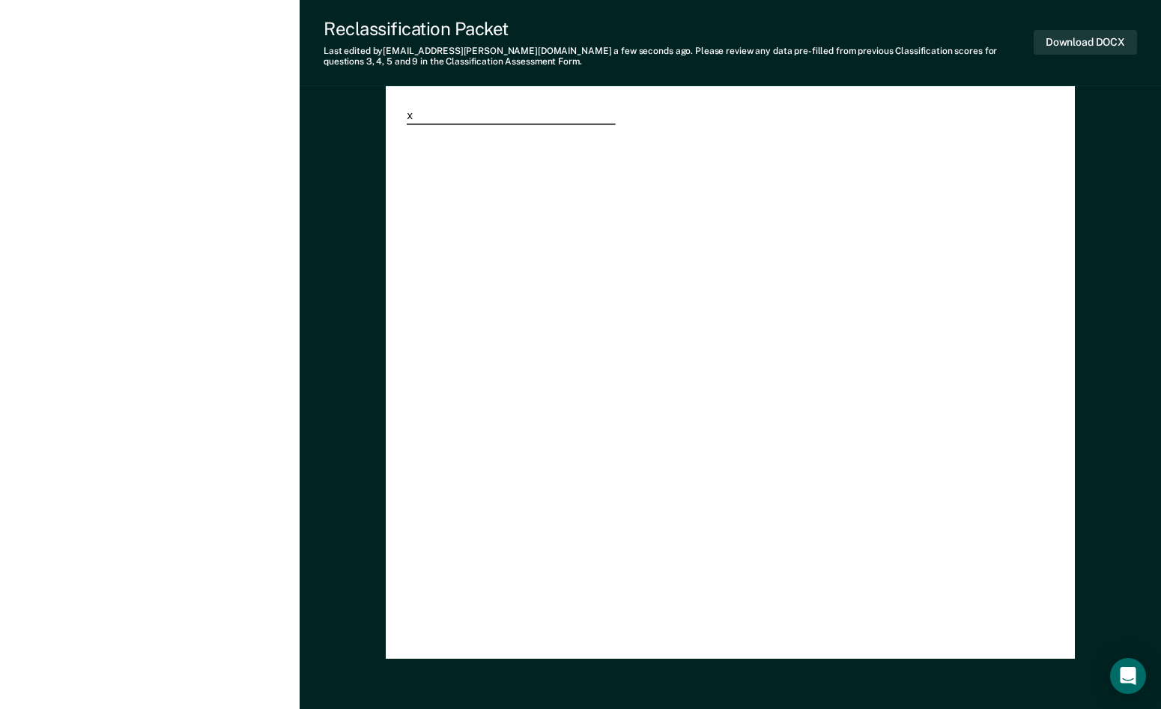
scroll to position [3270, 0]
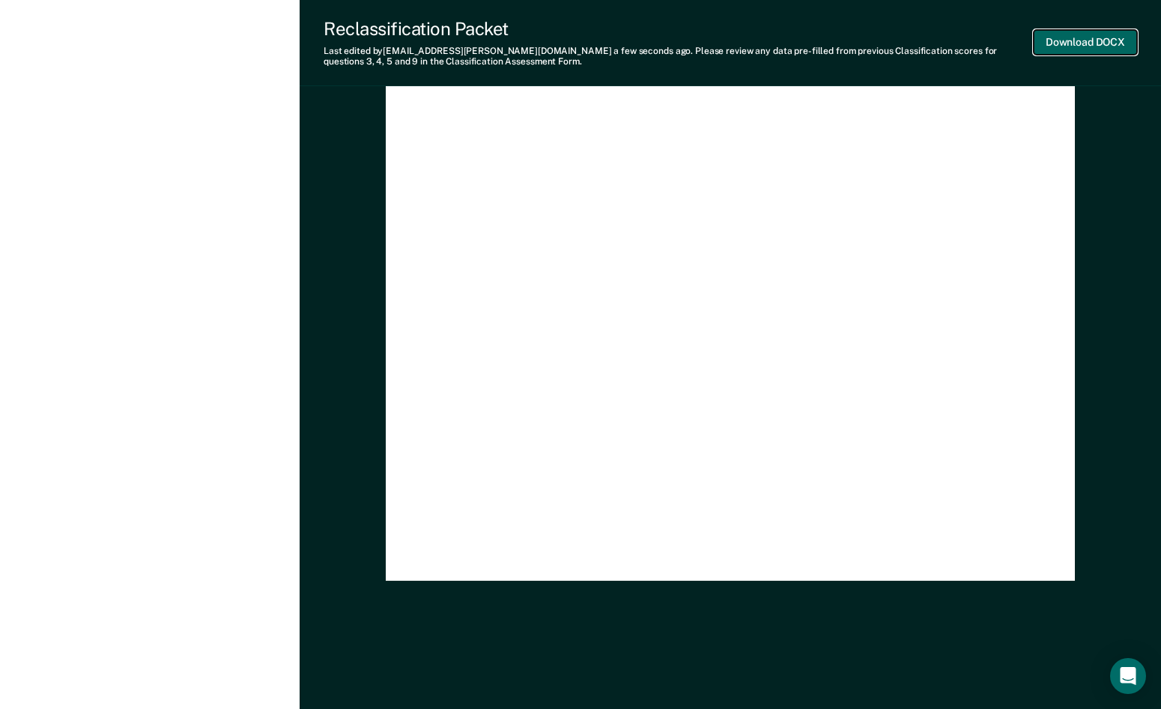
click at [1080, 35] on button "Download DOCX" at bounding box center [1085, 42] width 103 height 25
type textarea "x"
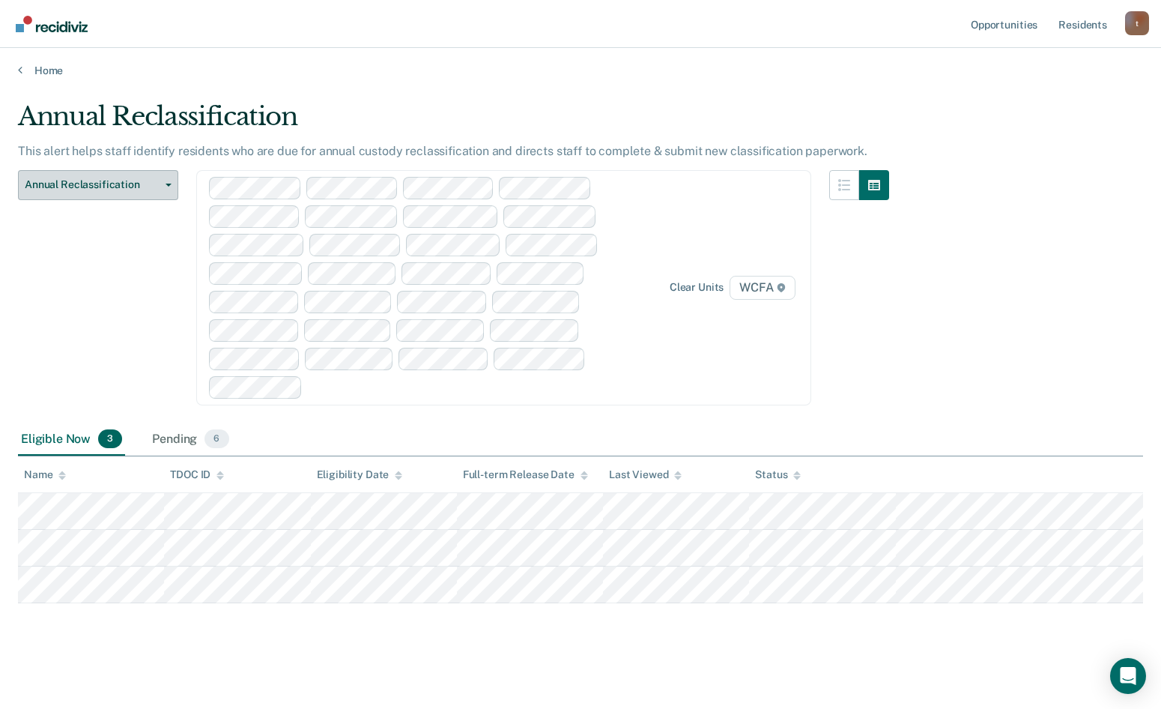
scroll to position [4, 0]
